Goal: Register for event/course

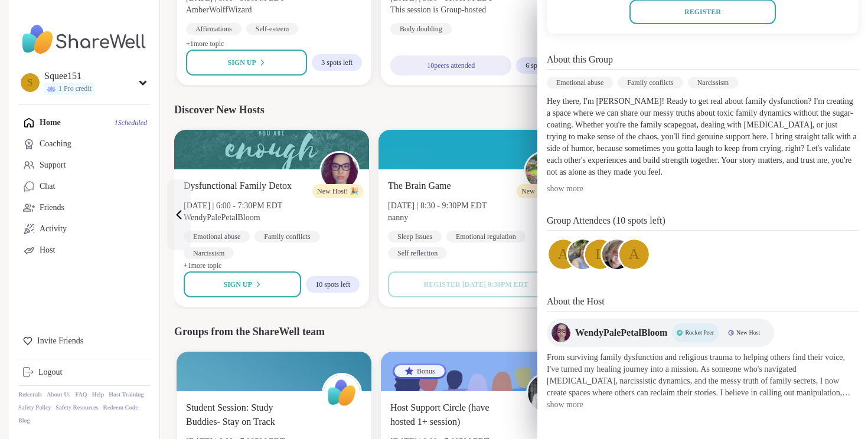
click at [79, 126] on div "Home 1 Scheduled Coaching Support Chat Friends Activity Host" at bounding box center [84, 186] width 132 height 149
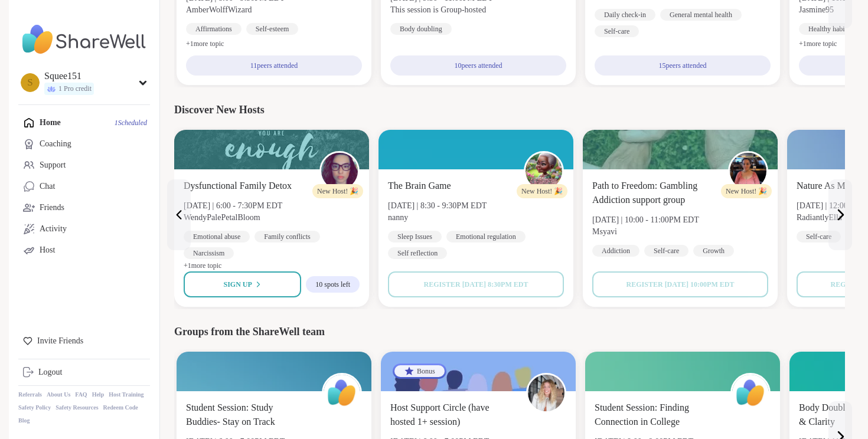
click at [63, 122] on div "Home 1 Scheduled Coaching Support Chat Friends Activity Host" at bounding box center [84, 186] width 132 height 149
click at [33, 122] on div "Home 1 Scheduled Coaching Support Chat Friends Activity Host" at bounding box center [84, 186] width 132 height 149
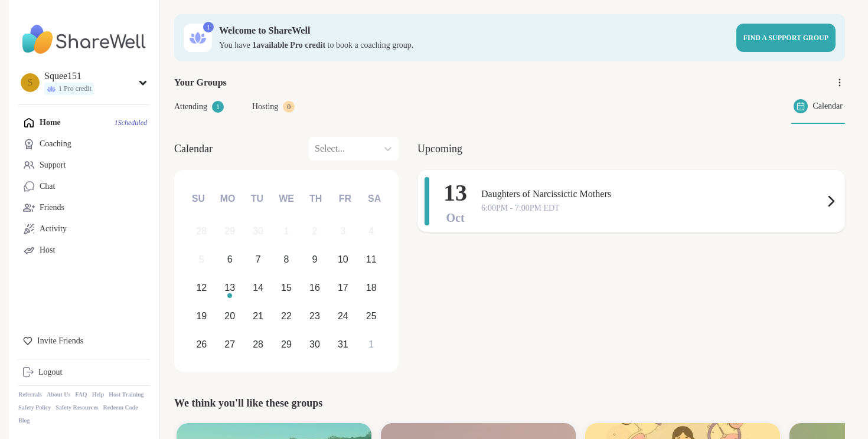
click at [532, 195] on span "Daughters of Narcissictic Mothers" at bounding box center [652, 194] width 343 height 14
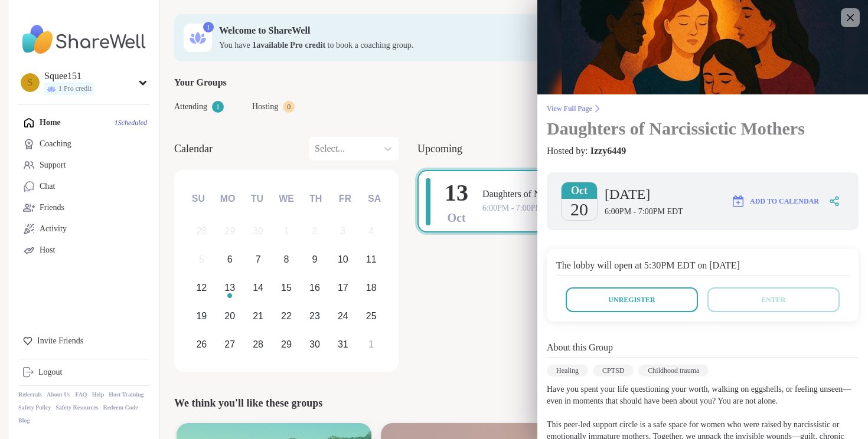
click at [588, 104] on span "View Full Page" at bounding box center [703, 108] width 312 height 9
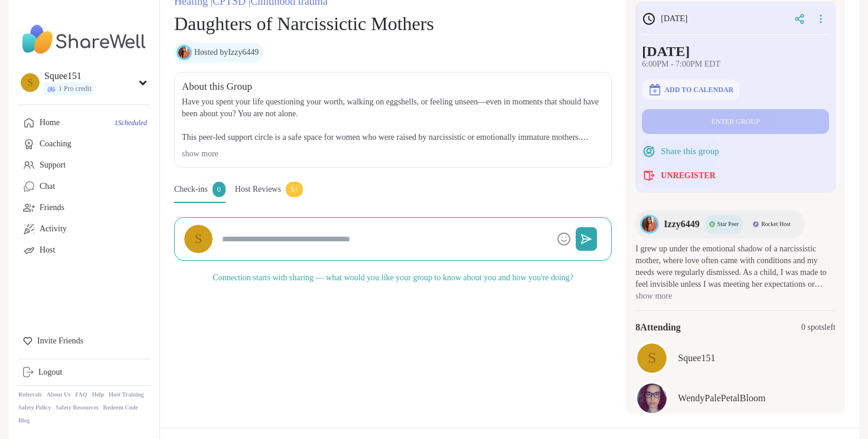
scroll to position [183, 0]
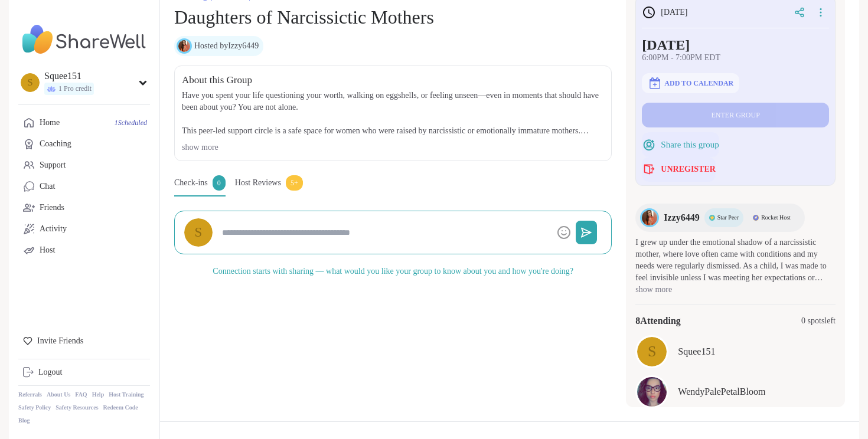
click at [666, 326] on span "8 Attending" at bounding box center [657, 321] width 45 height 14
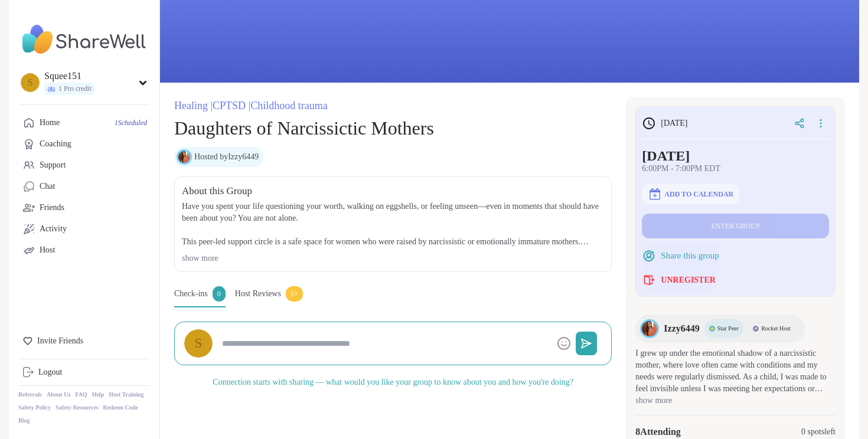
scroll to position [71, 0]
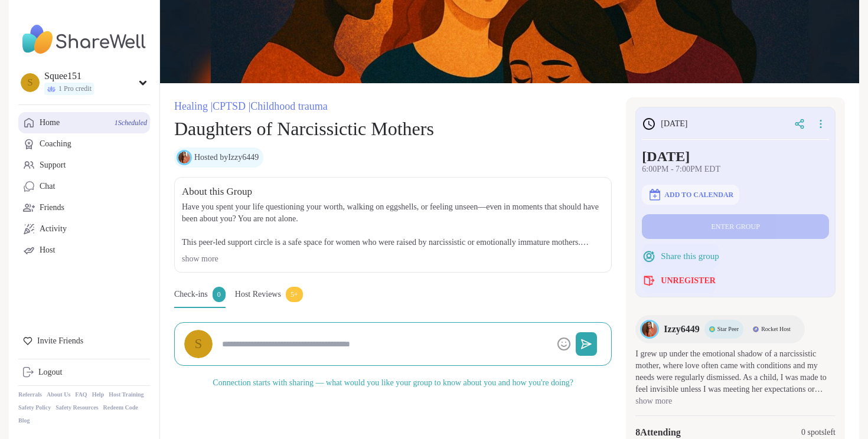
click at [118, 124] on span "1 Scheduled" at bounding box center [131, 122] width 32 height 9
type textarea "*"
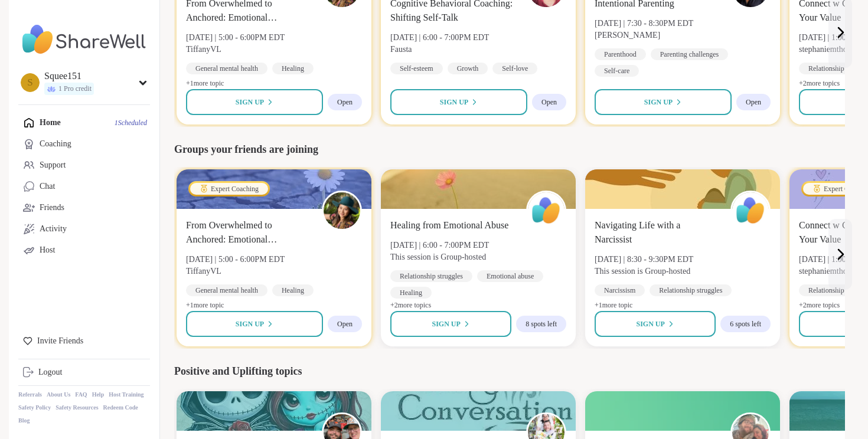
scroll to position [923, 0]
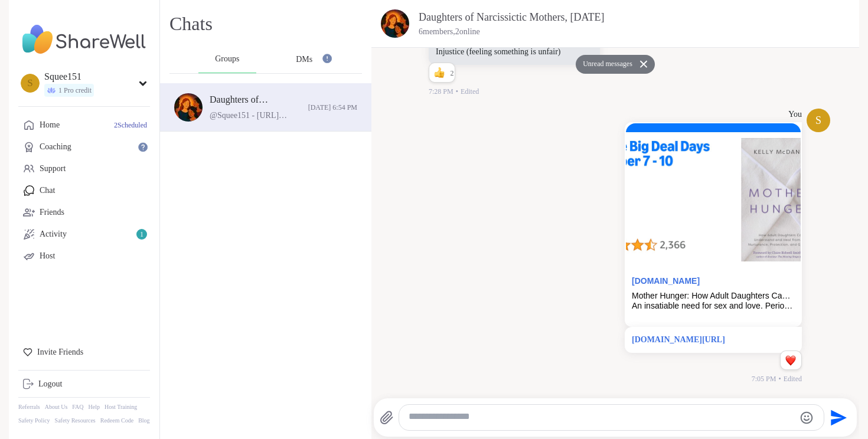
click at [308, 53] on span "DMs" at bounding box center [304, 59] width 17 height 12
